Goal: Find specific page/section: Find specific page/section

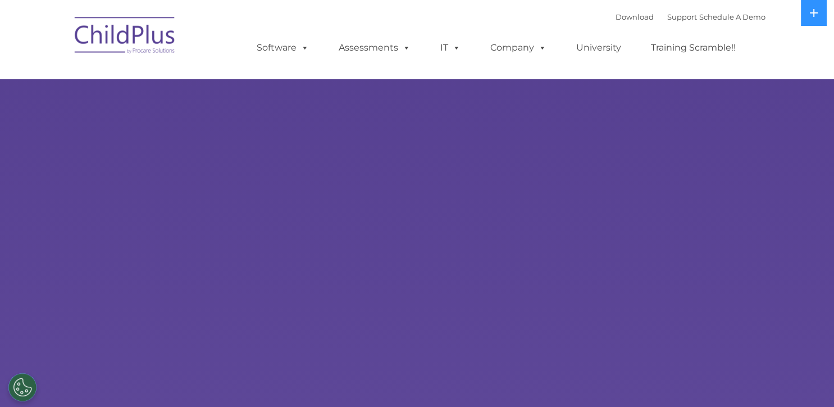
select select "MEDIUM"
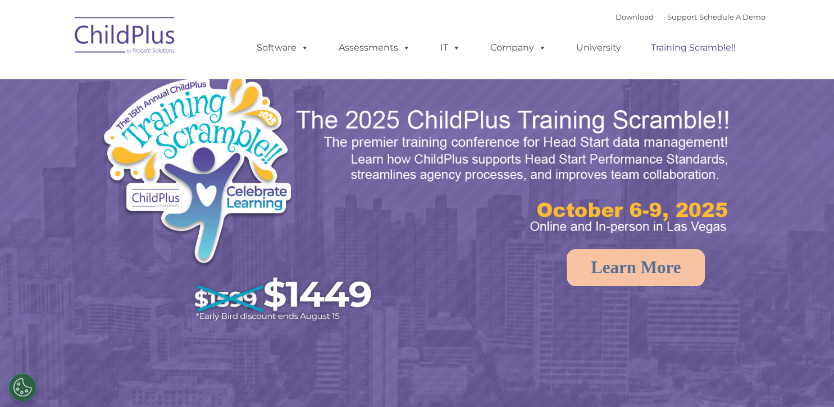
select select "MEDIUM"
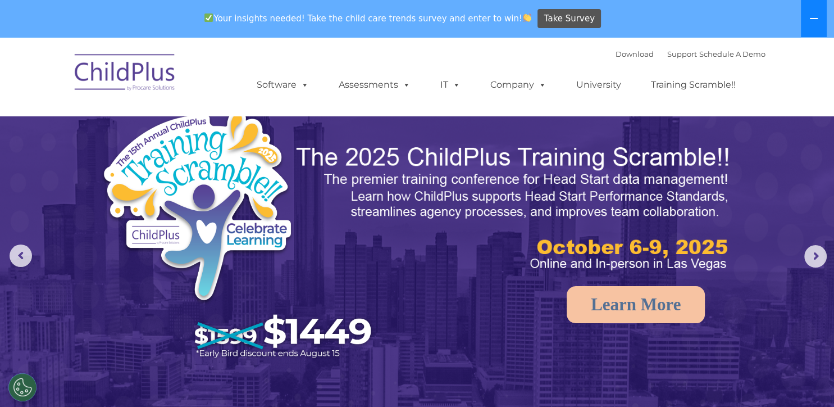
click at [819, 17] on button at bounding box center [814, 18] width 26 height 37
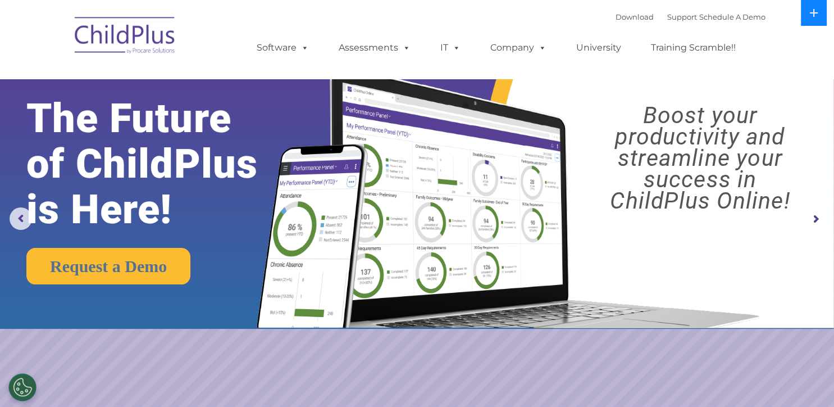
click at [808, 19] on button at bounding box center [814, 13] width 26 height 26
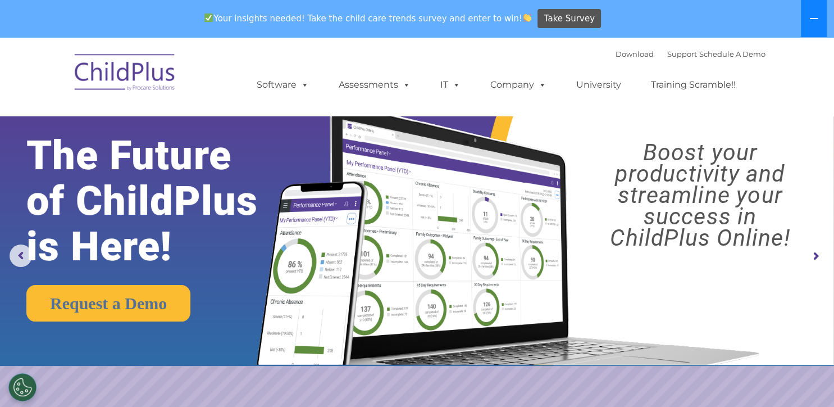
click at [808, 19] on button at bounding box center [814, 18] width 26 height 37
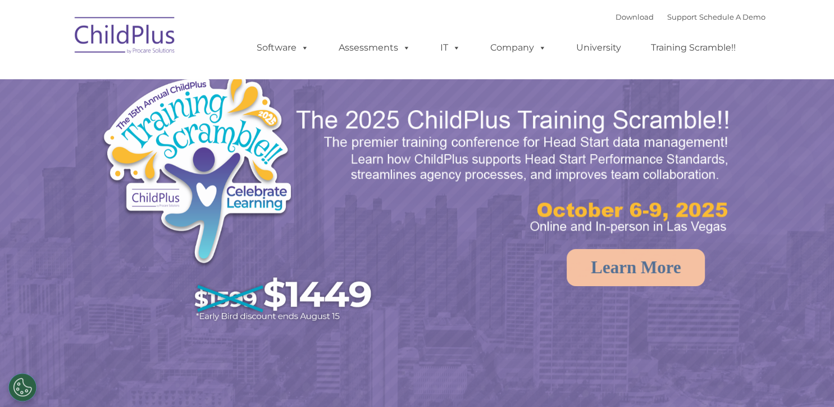
select select "MEDIUM"
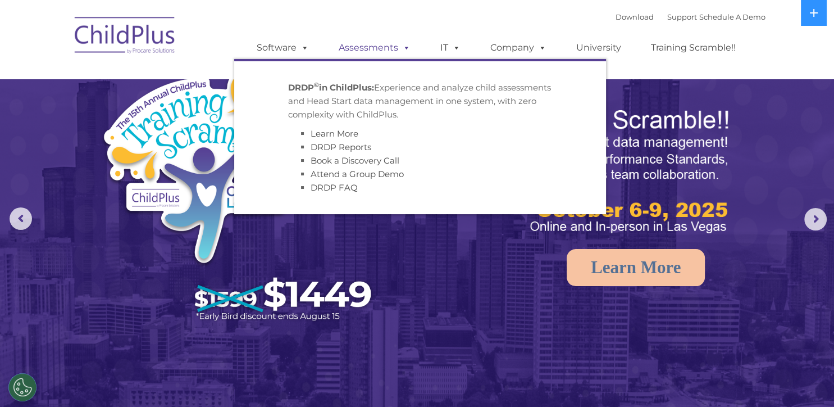
click at [380, 49] on link "Assessments" at bounding box center [374, 47] width 94 height 22
